Goal: Book appointment/travel/reservation

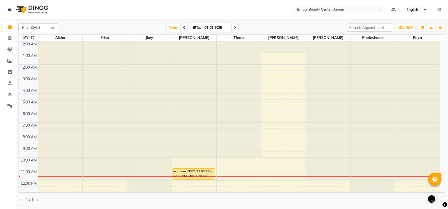
scroll to position [70, 0]
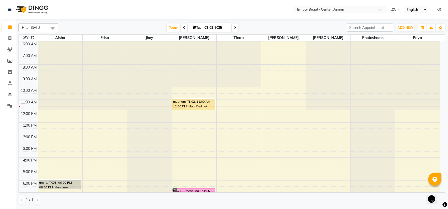
click at [80, 112] on div "12:00 AM 1:00 AM 2:00 AM 3:00 AM 4:00 AM 5:00 AM 6:00 AM 7:00 AM 8:00 AM 9:00 A…" at bounding box center [229, 111] width 421 height 279
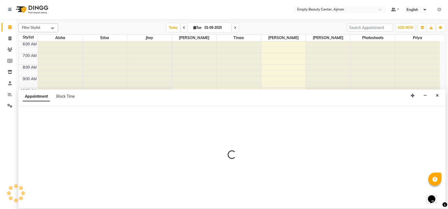
select select "41790"
select select "720"
select select "tentative"
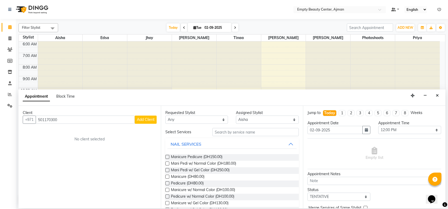
type input "501170300"
click at [140, 120] on span "Add Client" at bounding box center [146, 119] width 18 height 5
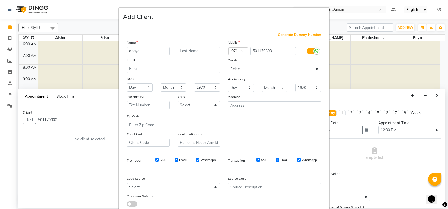
type input "ghaya"
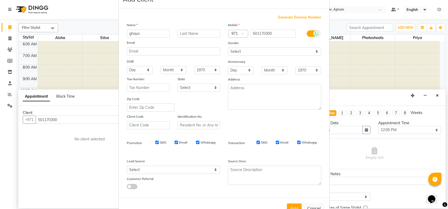
scroll to position [28, 0]
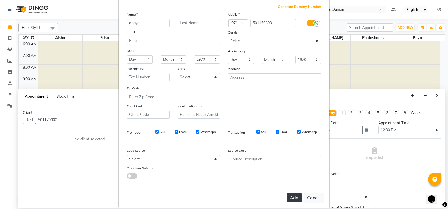
click at [290, 198] on button "Add" at bounding box center [294, 198] width 15 height 10
select select
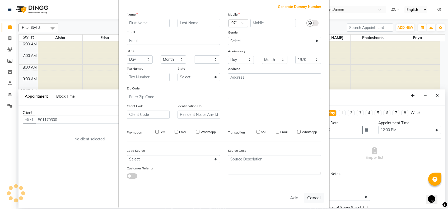
select select
checkbox input "false"
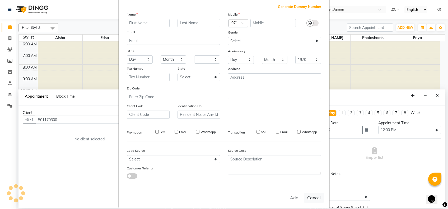
checkbox input "false"
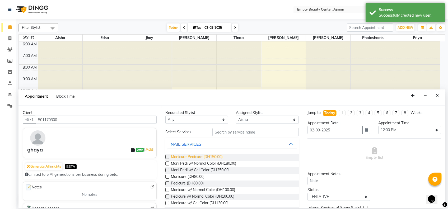
click at [217, 156] on span "Manicure Pedicure (DH150.00)" at bounding box center [197, 157] width 52 height 7
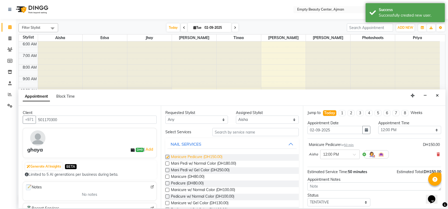
checkbox input "false"
click at [239, 121] on select "Select [PERSON_NAME] Edsa jhoy [PERSON_NAME] Photoshoots Priya [PERSON_NAME] [P…" at bounding box center [267, 120] width 63 height 8
select select "43428"
click at [236, 116] on select "Select [PERSON_NAME] Edsa jhoy [PERSON_NAME] Photoshoots Priya [PERSON_NAME] [P…" at bounding box center [267, 120] width 63 height 8
click at [222, 155] on span "Manicure Pedicure (DH150.00)" at bounding box center [197, 157] width 52 height 7
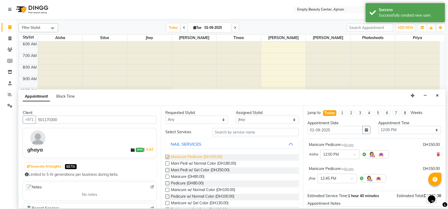
checkbox input "false"
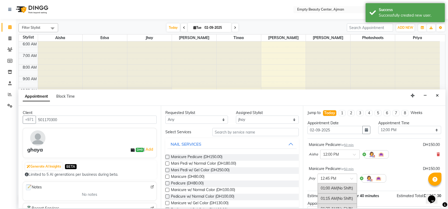
click at [350, 178] on div at bounding box center [337, 179] width 39 height 6
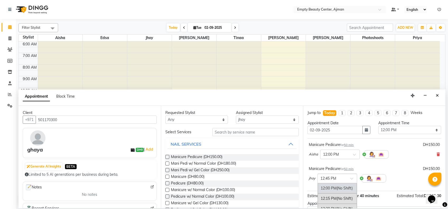
scroll to position [440, 0]
click at [347, 198] on div "12:00 PM (No Shift)" at bounding box center [337, 203] width 39 height 10
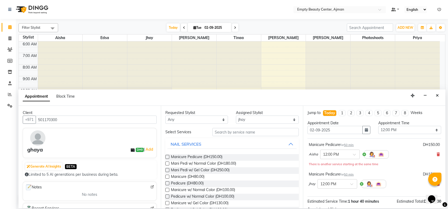
click at [441, 190] on div "Opens Chat This icon Opens the chat window." at bounding box center [434, 190] width 13 height 0
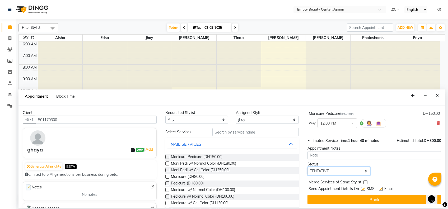
click at [363, 173] on select "Select TENTATIVE CONFIRM CHECK-IN UPCOMING" at bounding box center [339, 171] width 63 height 8
select select "confirm booking"
click at [308, 167] on select "Select TENTATIVE CONFIRM CHECK-IN UPCOMING" at bounding box center [339, 171] width 63 height 8
click at [367, 183] on label at bounding box center [366, 183] width 4 height 4
click at [367, 183] on input "checkbox" at bounding box center [365, 182] width 3 height 3
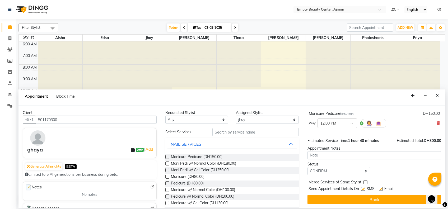
checkbox input "true"
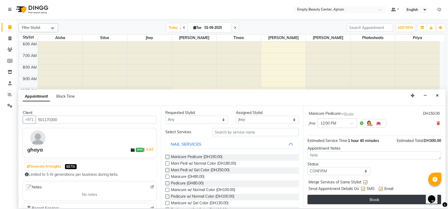
click at [373, 198] on button "Book" at bounding box center [375, 200] width 134 height 10
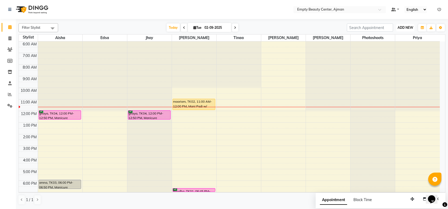
click at [401, 26] on span "ADD NEW" at bounding box center [406, 28] width 16 height 4
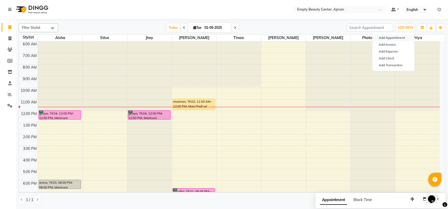
click at [390, 38] on button "Add Appointment" at bounding box center [394, 37] width 42 height 7
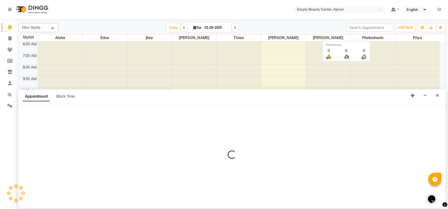
select select "60"
select select "tentative"
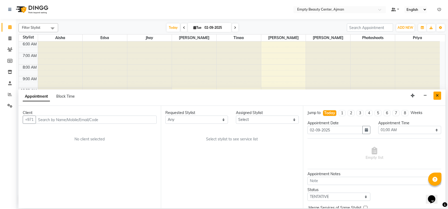
click at [437, 95] on icon "Close" at bounding box center [437, 96] width 3 height 4
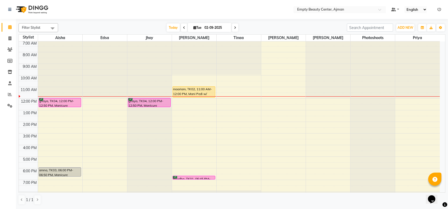
scroll to position [82, 0]
click at [310, 100] on div "12:00 AM 1:00 AM 2:00 AM 3:00 AM 4:00 AM 5:00 AM 6:00 AM 7:00 AM 8:00 AM 9:00 A…" at bounding box center [229, 99] width 421 height 279
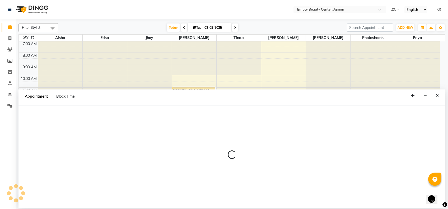
select select "57154"
select select "720"
select select "tentative"
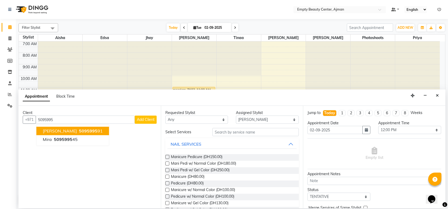
click at [79, 132] on span "5095995" at bounding box center [88, 130] width 19 height 5
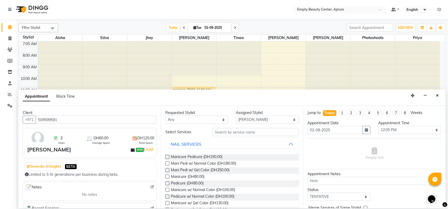
type input "509599591"
click at [245, 132] on input "text" at bounding box center [256, 132] width 86 height 8
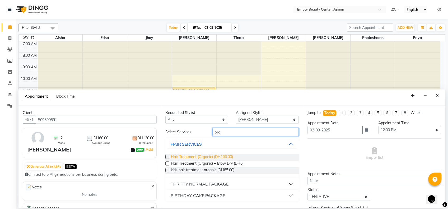
type input "org"
click at [224, 159] on span "Hair Treatment (Organic) (DH100.00)" at bounding box center [202, 157] width 62 height 7
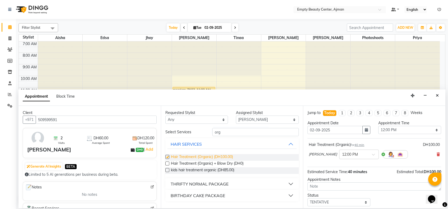
checkbox input "false"
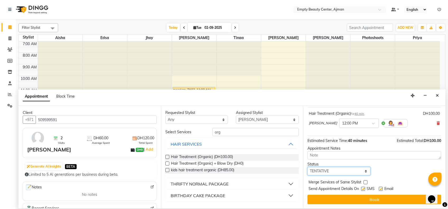
click at [344, 168] on select "Select TENTATIVE CONFIRM CHECK-IN UPCOMING" at bounding box center [339, 171] width 63 height 8
select select "confirm booking"
click at [308, 167] on select "Select TENTATIVE CONFIRM CHECK-IN UPCOMING" at bounding box center [339, 171] width 63 height 8
click at [366, 183] on label at bounding box center [366, 183] width 4 height 4
click at [366, 183] on input "checkbox" at bounding box center [365, 182] width 3 height 3
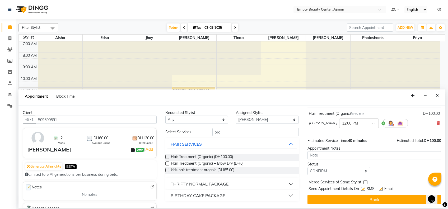
checkbox input "true"
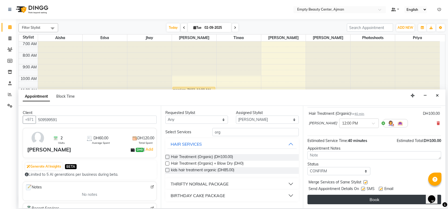
click at [371, 204] on button "Book" at bounding box center [375, 200] width 134 height 10
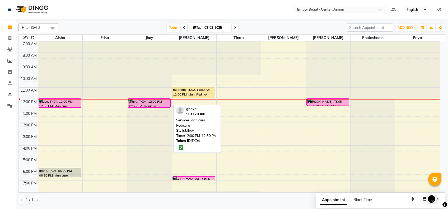
click at [148, 102] on div "ghaya, TK04, 12:00 PM-12:50 PM, Manicure Pedicure" at bounding box center [149, 103] width 42 height 9
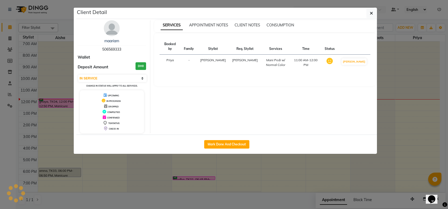
select select "6"
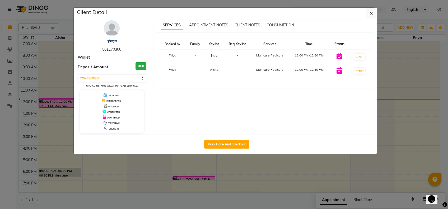
click at [175, 154] on ngb-modal-window "Client Detail ghaya 501170300 Wallet Deposit Amount DH0 Select IN SERVICE CONFI…" at bounding box center [224, 104] width 448 height 209
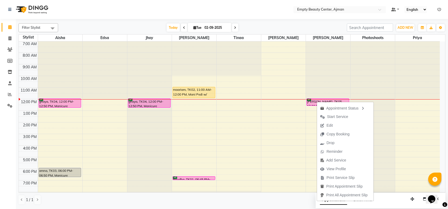
click at [317, 102] on div "Appointment Status Start Service Edit Copy Booking Drop Reminder Add Service Vi…" at bounding box center [345, 152] width 57 height 100
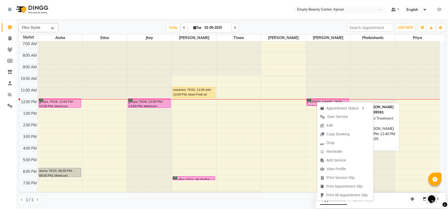
click at [311, 101] on div "[PERSON_NAME], TK05, 12:00 PM-12:40 PM, Hair Treatment (Organic)" at bounding box center [328, 102] width 42 height 7
select select "6"
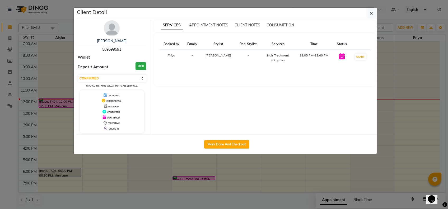
click at [311, 196] on ngb-modal-window "Client Detail [PERSON_NAME] 509599591 Wallet Deposit Amount DH0 Select IN SERVI…" at bounding box center [224, 104] width 448 height 209
